Goal: Task Accomplishment & Management: Manage account settings

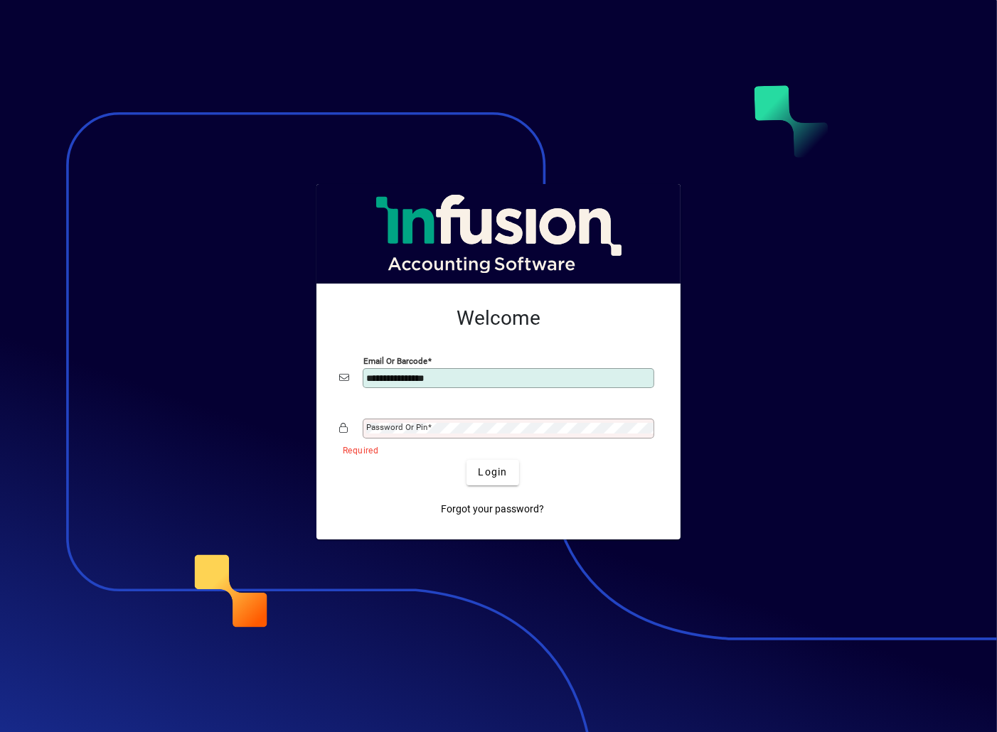
click at [478, 376] on input "**********" at bounding box center [509, 377] width 287 height 11
type input "*"
